Goal: Task Accomplishment & Management: Use online tool/utility

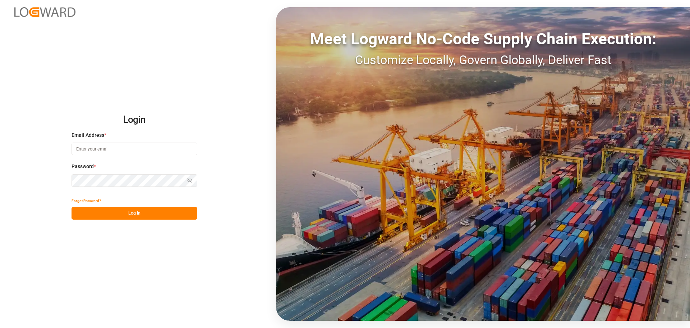
type input "[EMAIL_ADDRESS][DOMAIN_NAME]"
click at [123, 213] on button "Log In" at bounding box center [135, 213] width 126 height 13
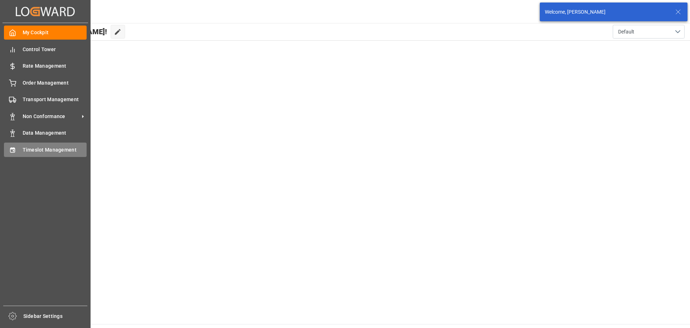
click at [14, 149] on icon at bounding box center [12, 149] width 5 height 5
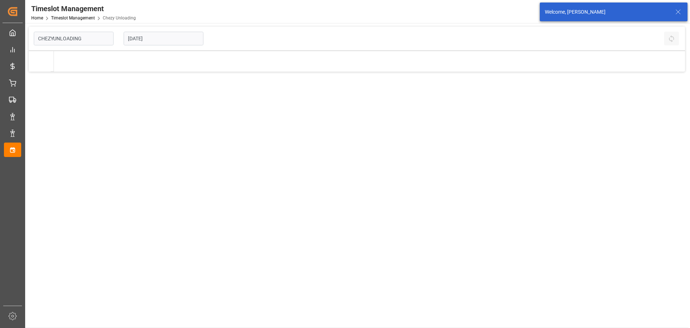
type input "Chezy Unloading"
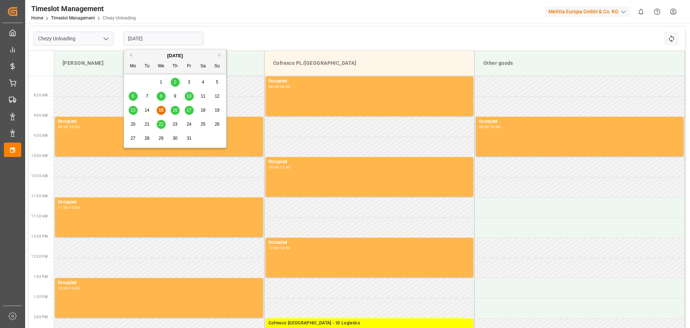
click at [139, 39] on input "[DATE]" at bounding box center [164, 39] width 80 height 14
click at [175, 110] on span "16" at bounding box center [175, 110] width 5 height 5
type input "[DATE]"
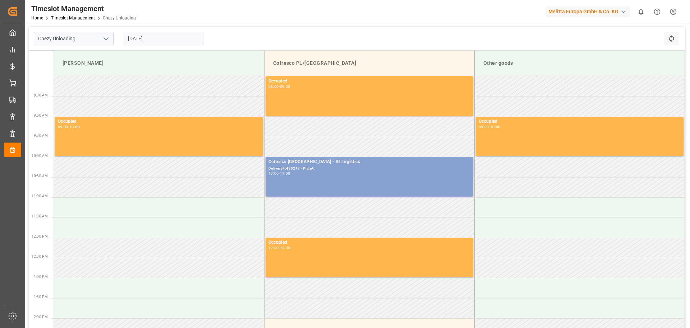
click at [325, 168] on div "Delivery#:490247 - Plate#:" at bounding box center [370, 168] width 202 height 6
